Goal: Information Seeking & Learning: Learn about a topic

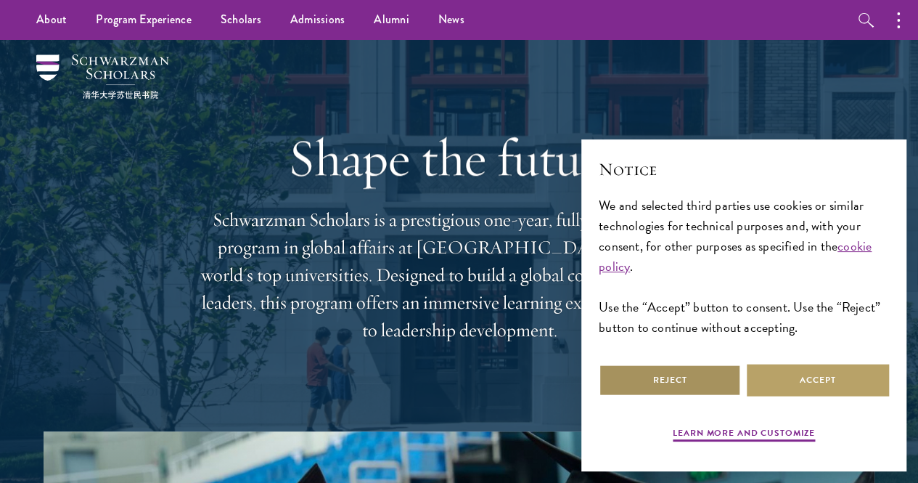
click at [662, 371] on button "Reject" at bounding box center [670, 380] width 142 height 33
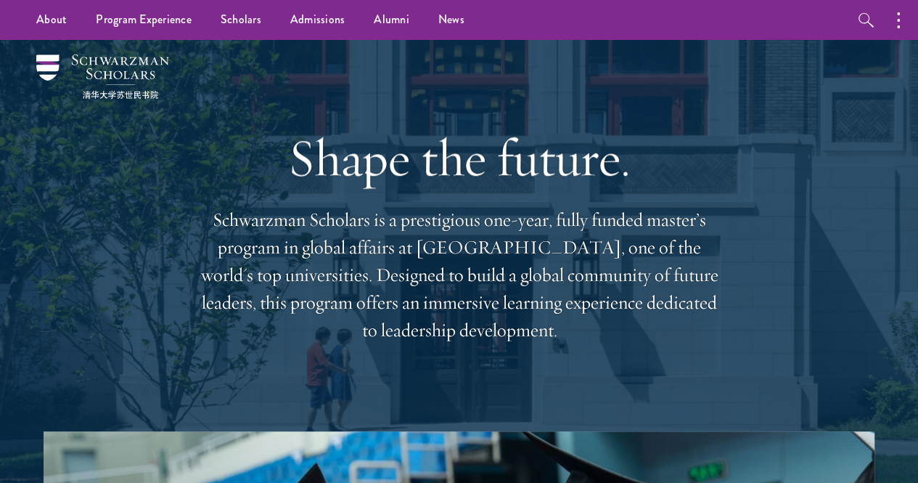
click at [556, 315] on p "Schwarzman Scholars is a prestigious one-year, fully funded master’s program in…" at bounding box center [459, 275] width 523 height 138
click at [450, 17] on link "News" at bounding box center [451, 20] width 55 height 40
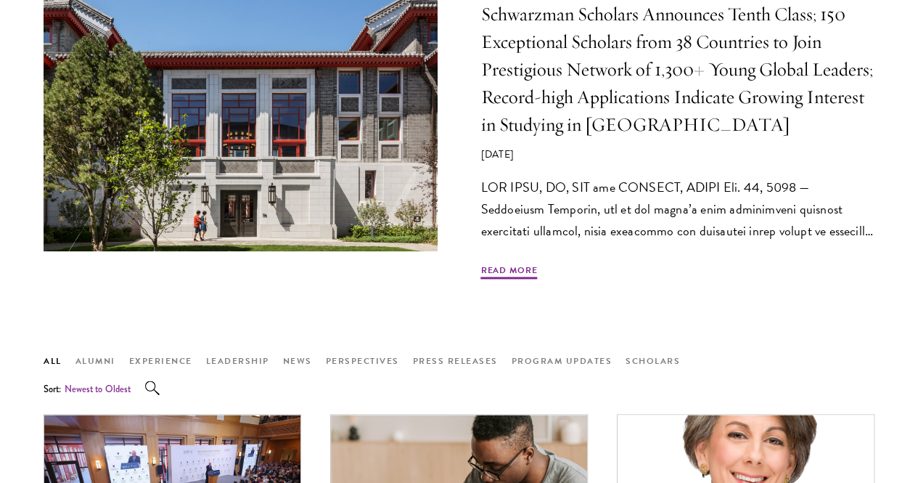
scroll to position [755, 0]
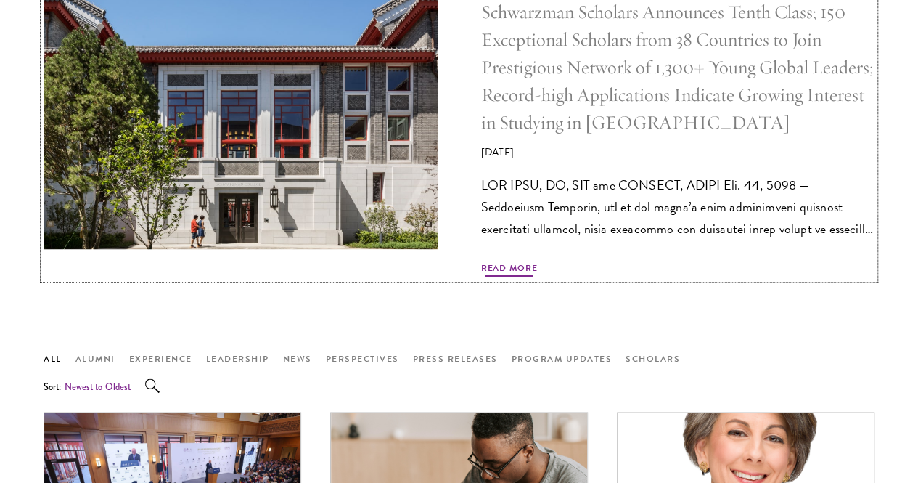
click at [525, 279] on span "Read More" at bounding box center [509, 269] width 57 height 17
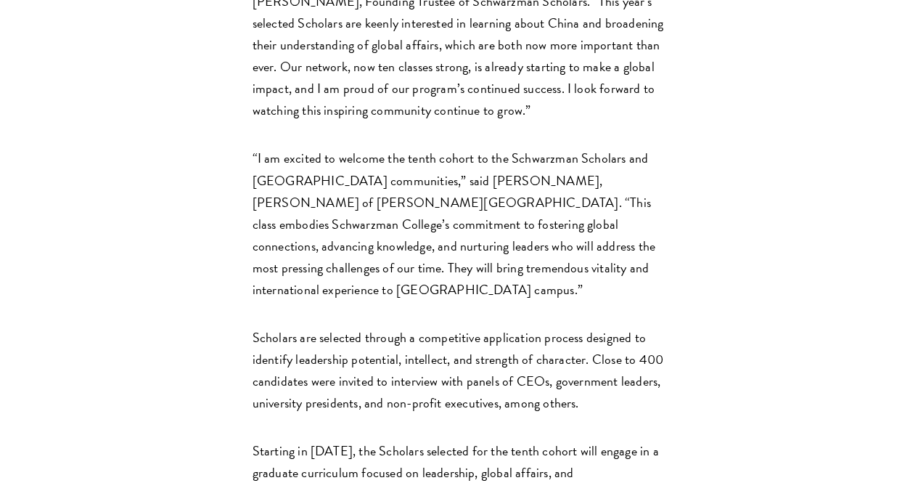
scroll to position [2206, 0]
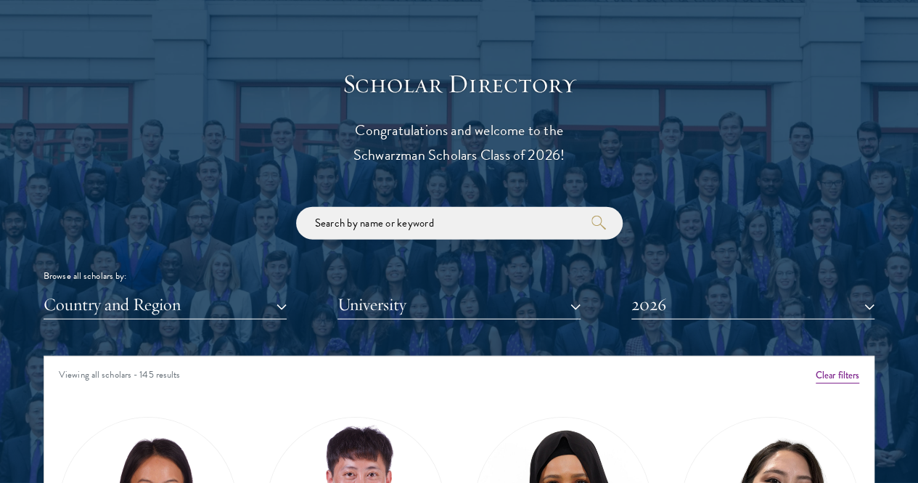
scroll to position [1568, 0]
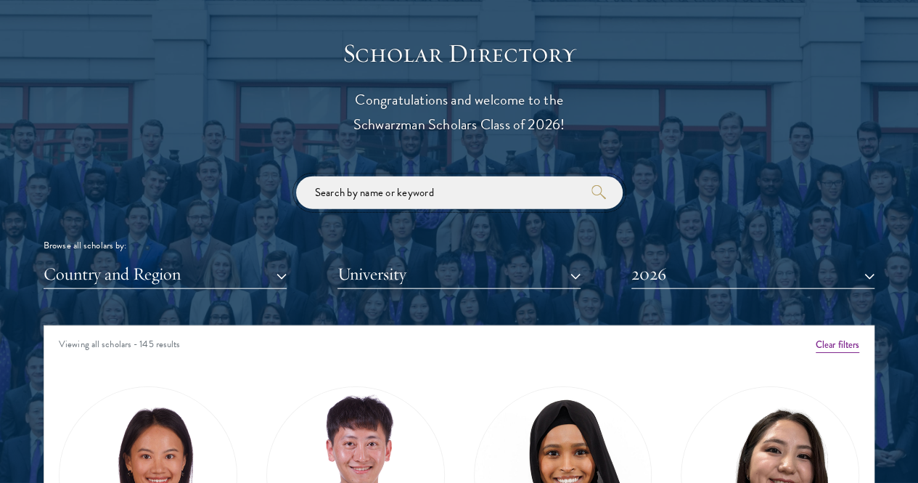
click at [396, 176] on input "search" at bounding box center [459, 192] width 327 height 33
click at [568, 259] on button "University" at bounding box center [458, 274] width 243 height 30
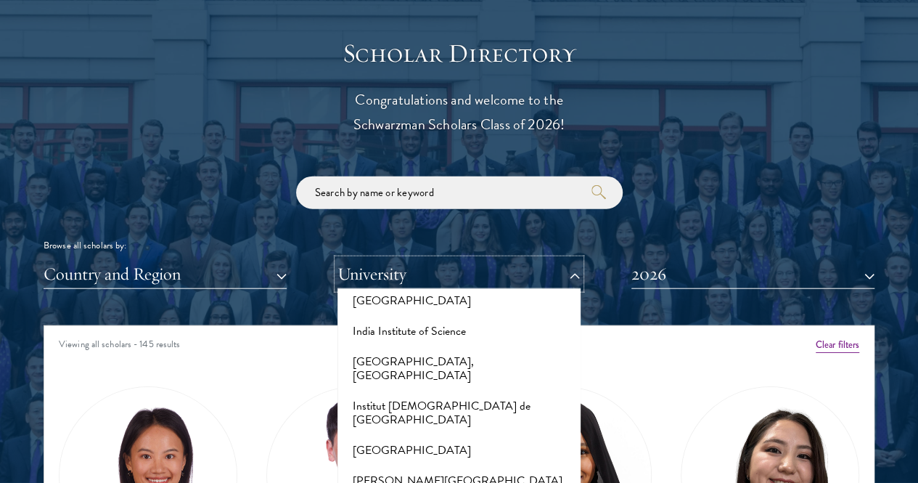
scroll to position [4408, 0]
